Goal: Information Seeking & Learning: Learn about a topic

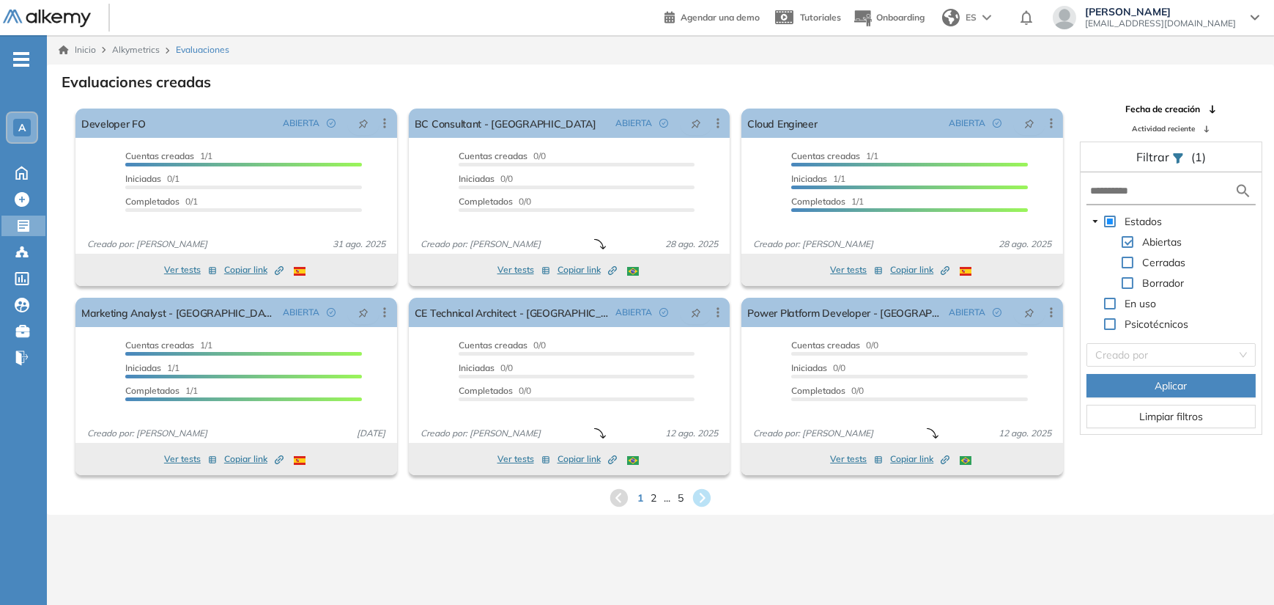
scroll to position [35, 0]
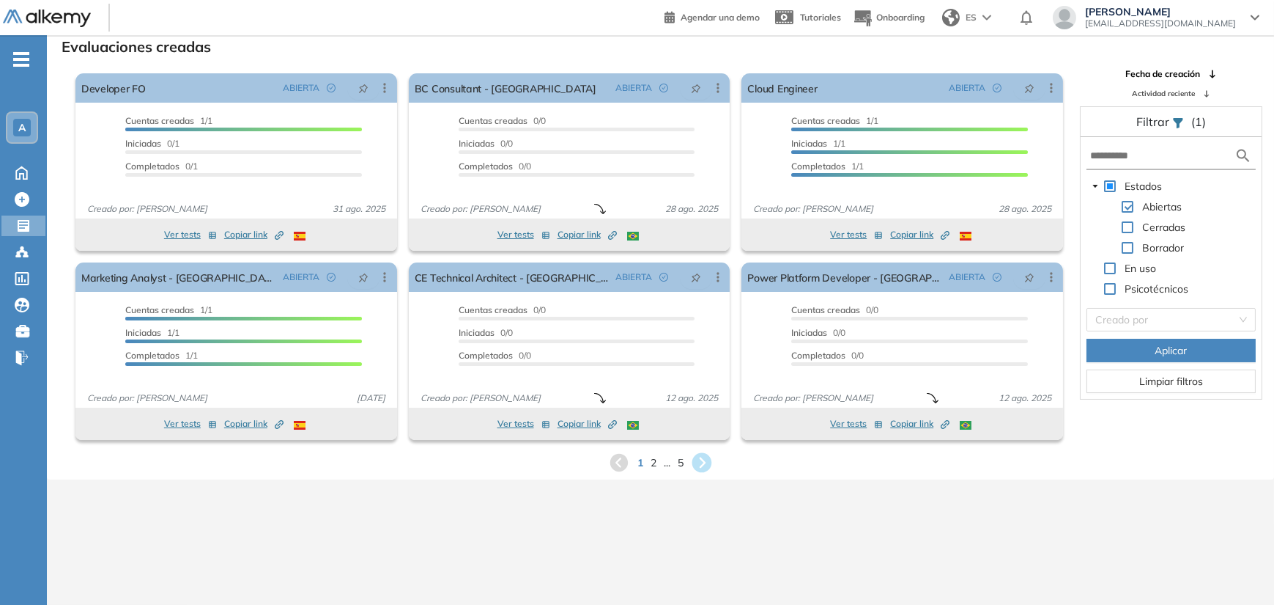
click at [702, 464] on icon at bounding box center [702, 463] width 24 height 24
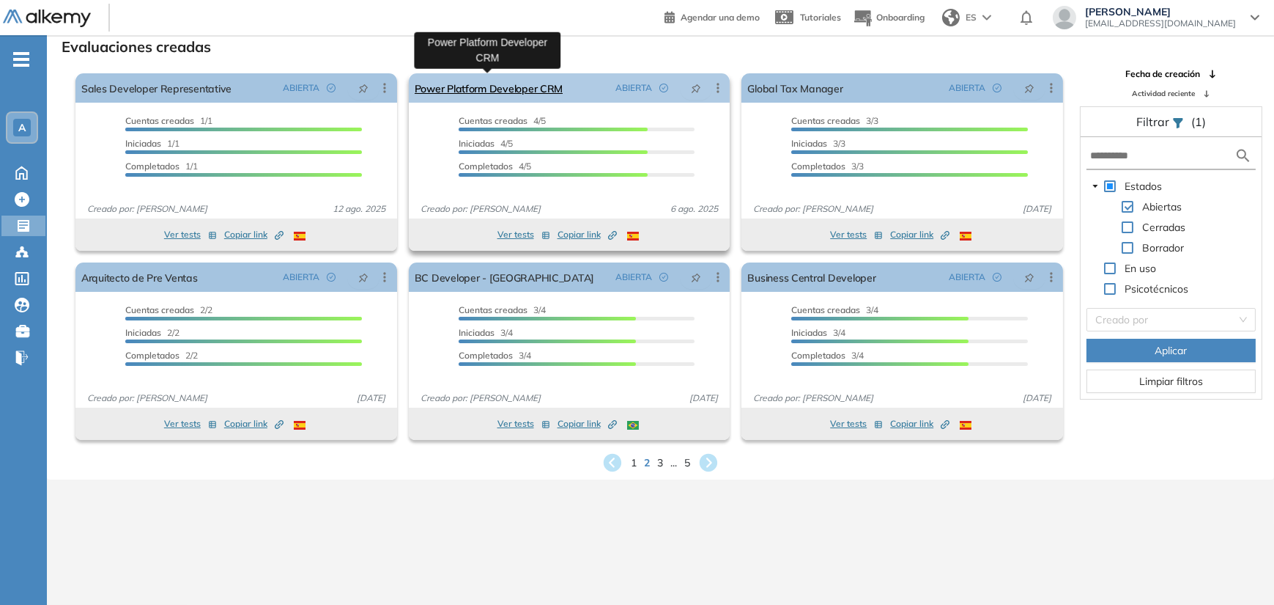
click at [474, 87] on link "Power Platform Developer CRM" at bounding box center [489, 87] width 149 height 29
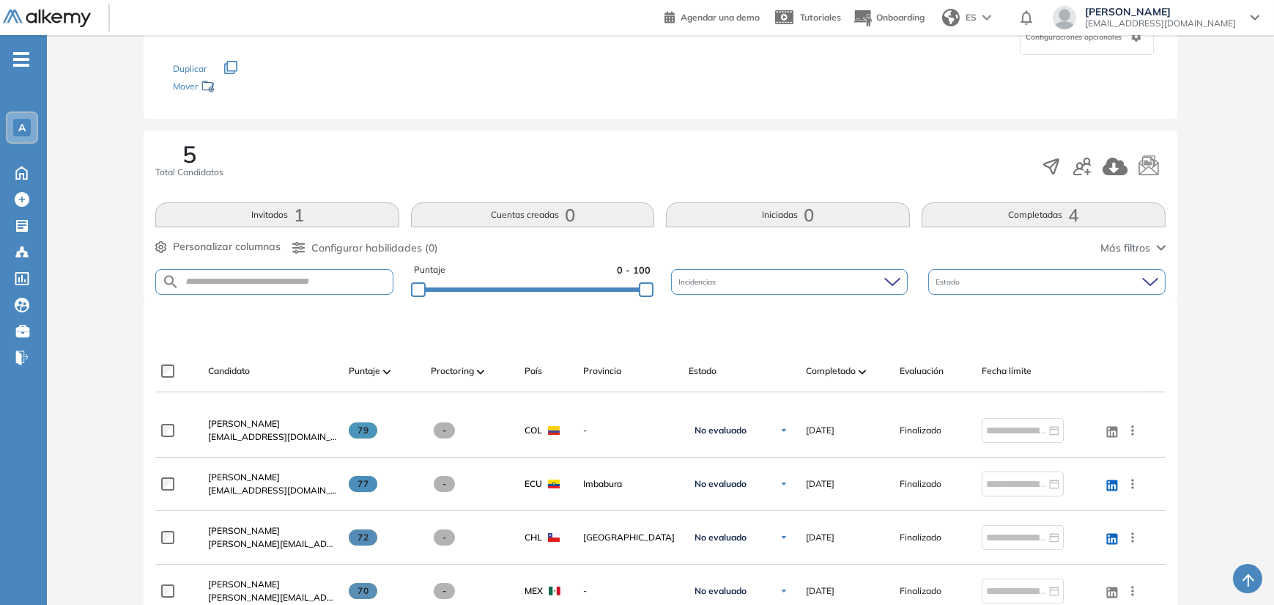
scroll to position [440, 0]
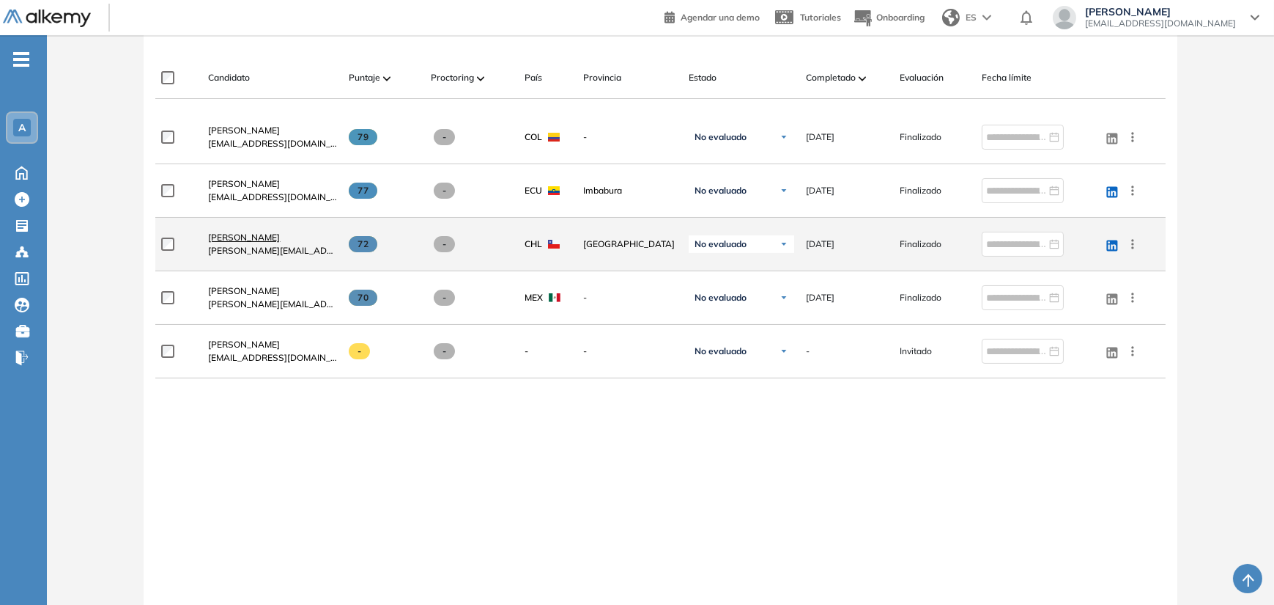
click at [227, 235] on span "[PERSON_NAME]" at bounding box center [244, 237] width 72 height 11
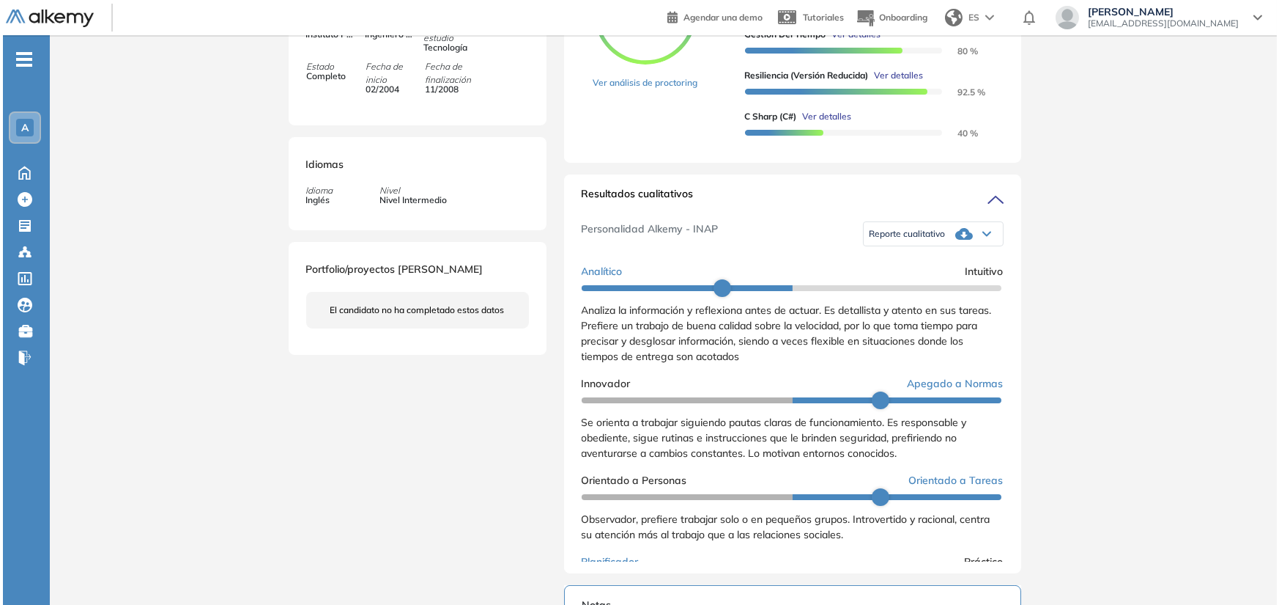
scroll to position [293, 0]
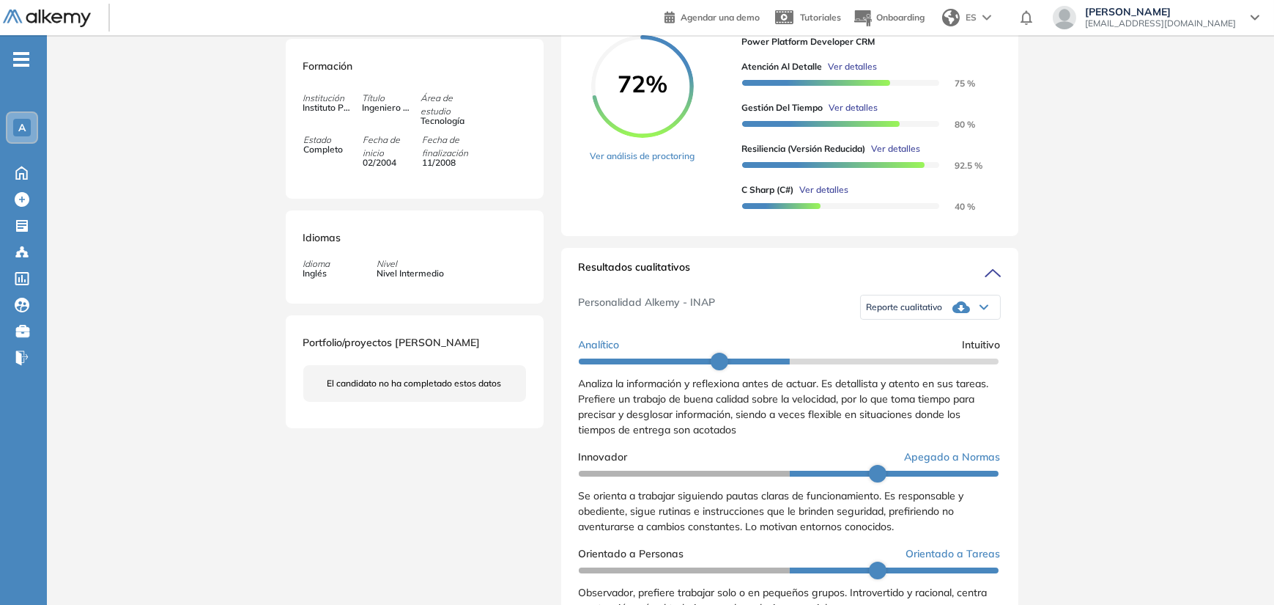
click at [832, 196] on span "Ver detalles" at bounding box center [824, 189] width 49 height 13
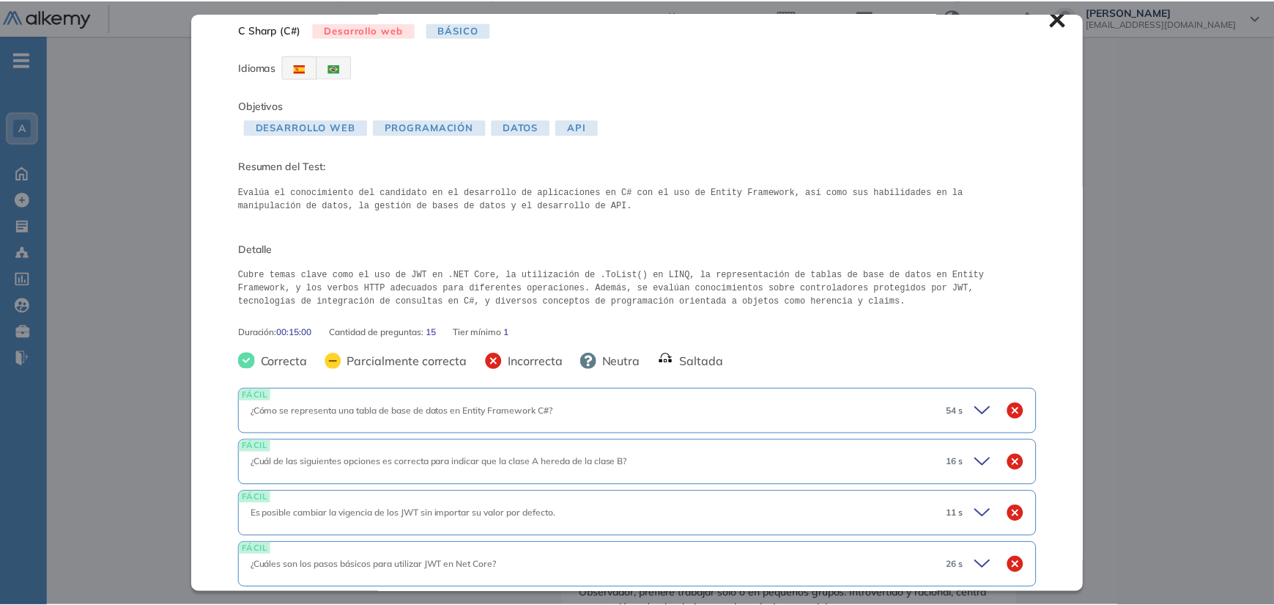
scroll to position [0, 0]
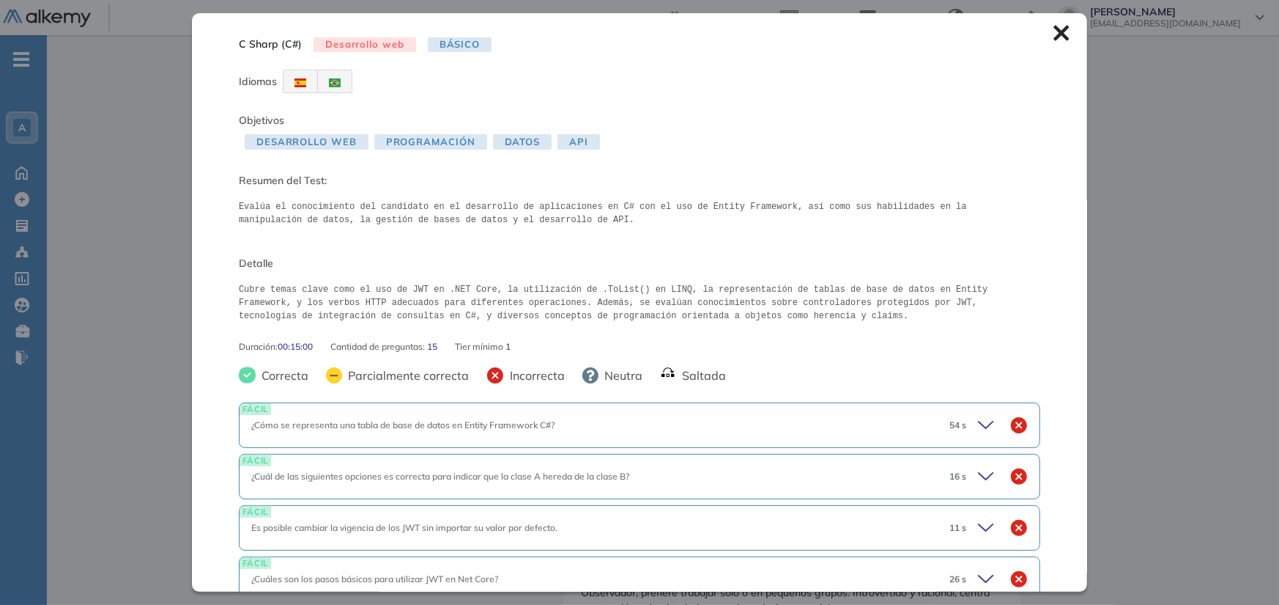
click at [1054, 29] on icon at bounding box center [1061, 33] width 15 height 15
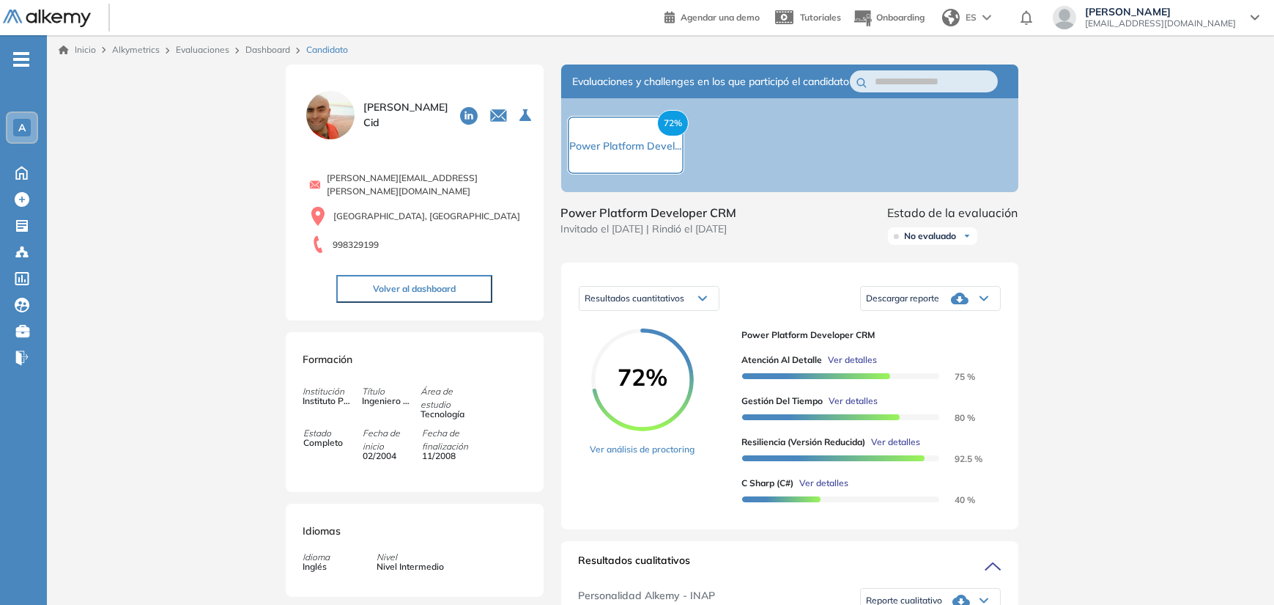
click at [320, 130] on img at bounding box center [330, 115] width 54 height 54
click at [329, 125] on img at bounding box center [330, 115] width 54 height 54
click at [384, 112] on span "[PERSON_NAME]" at bounding box center [405, 115] width 85 height 31
click at [336, 112] on img at bounding box center [330, 115] width 54 height 54
click at [380, 110] on span "[PERSON_NAME]" at bounding box center [405, 115] width 85 height 31
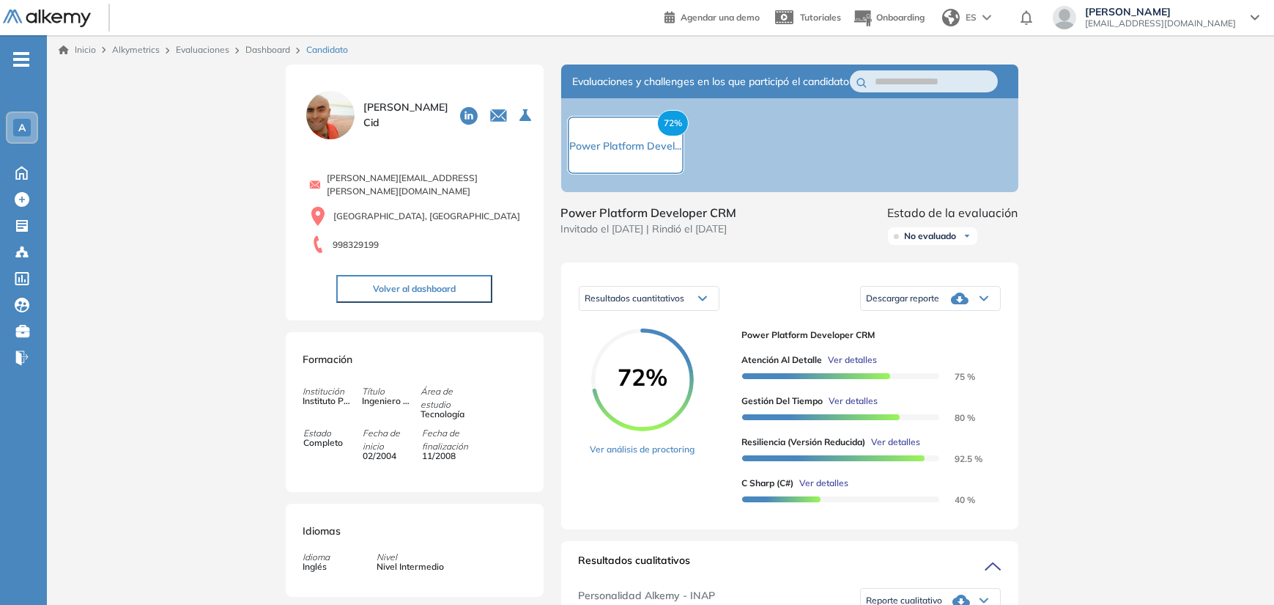
click at [338, 117] on img at bounding box center [330, 115] width 54 height 54
click at [374, 114] on span "[PERSON_NAME]" at bounding box center [405, 115] width 85 height 31
click at [326, 120] on img at bounding box center [330, 115] width 54 height 54
click at [333, 122] on img at bounding box center [330, 115] width 54 height 54
click at [317, 114] on img at bounding box center [330, 115] width 54 height 54
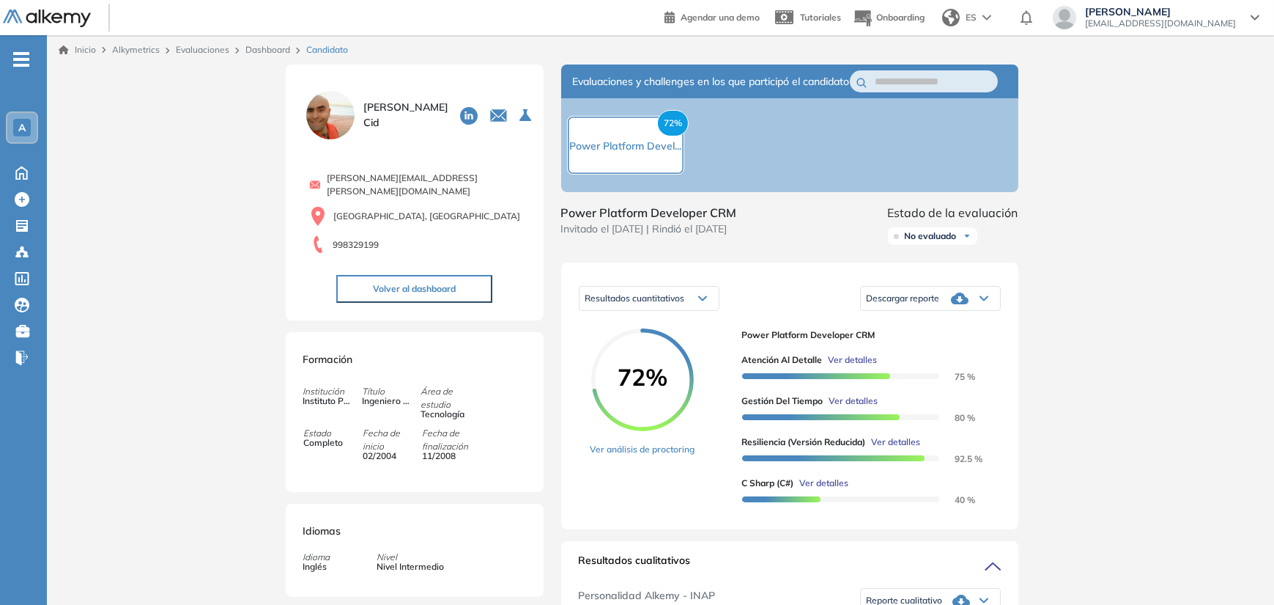
click at [317, 114] on img at bounding box center [330, 115] width 54 height 54
click at [318, 114] on img at bounding box center [330, 115] width 54 height 54
click at [319, 114] on img at bounding box center [330, 115] width 54 height 54
click at [341, 114] on img at bounding box center [330, 115] width 54 height 54
click at [342, 130] on img at bounding box center [330, 115] width 54 height 54
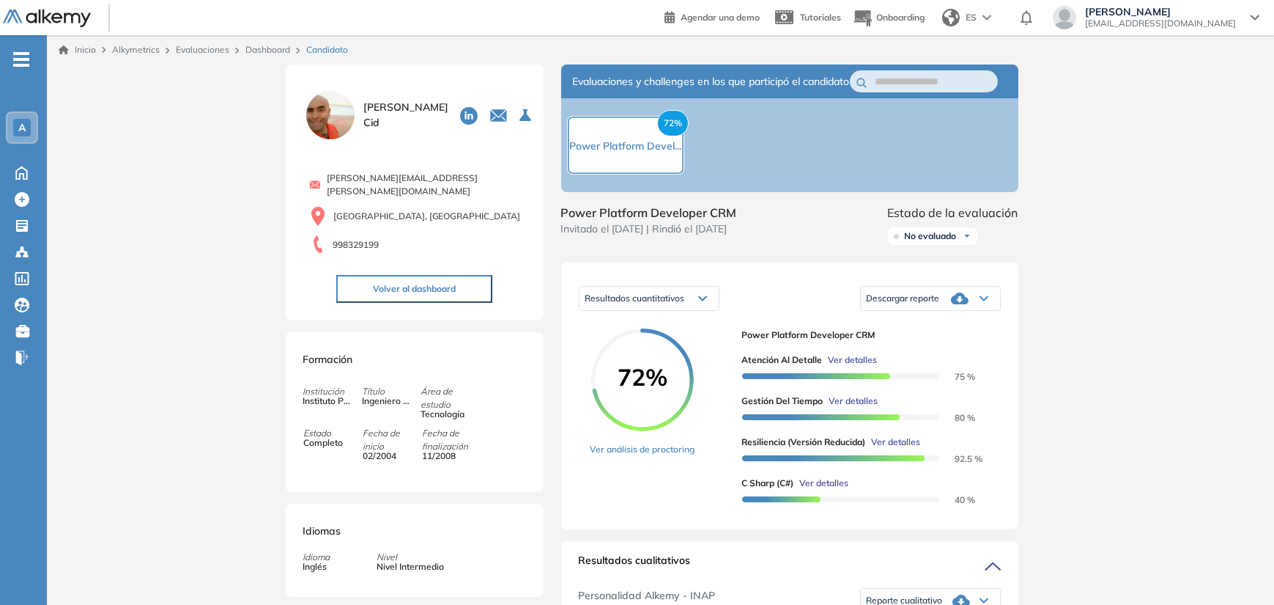
click at [342, 130] on img at bounding box center [330, 115] width 54 height 54
click at [326, 111] on img at bounding box center [330, 115] width 54 height 54
click at [329, 124] on img at bounding box center [330, 115] width 54 height 54
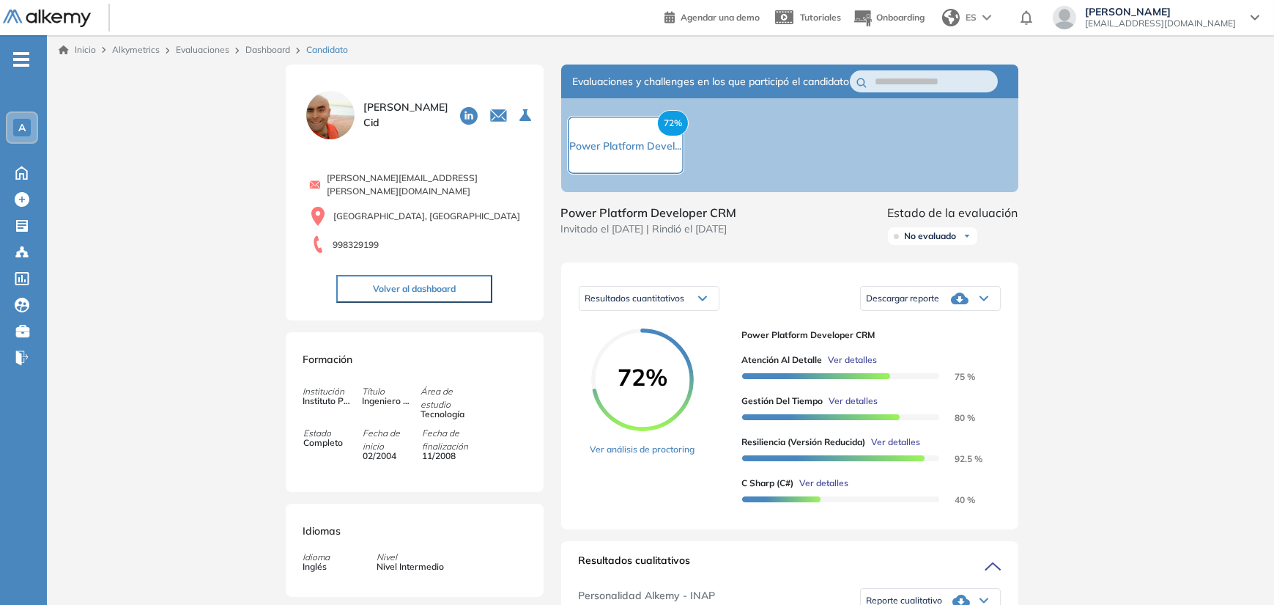
click at [333, 126] on img at bounding box center [330, 115] width 54 height 54
click at [341, 117] on img at bounding box center [330, 115] width 54 height 54
